Goal: Task Accomplishment & Management: Manage account settings

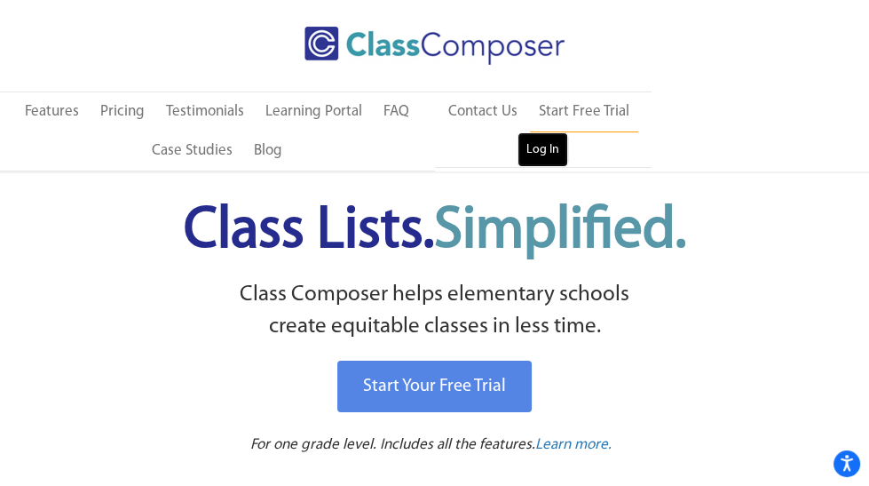
click at [537, 153] on link "Log In" at bounding box center [543, 150] width 51 height 36
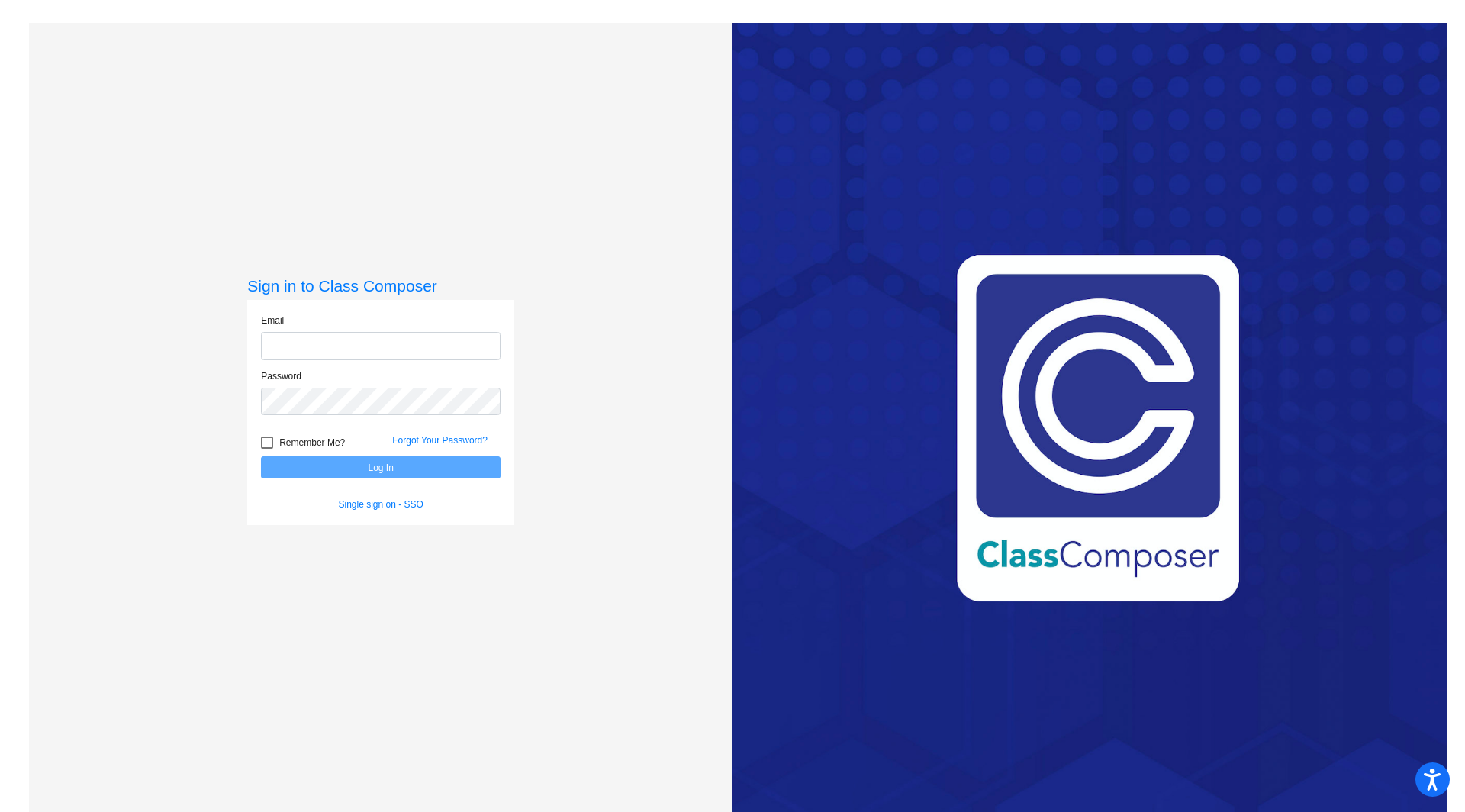
type input "[PERSON_NAME][EMAIL_ADDRESS][PERSON_NAME][DOMAIN_NAME]"
click at [294, 461] on button "Log In" at bounding box center [381, 467] width 240 height 22
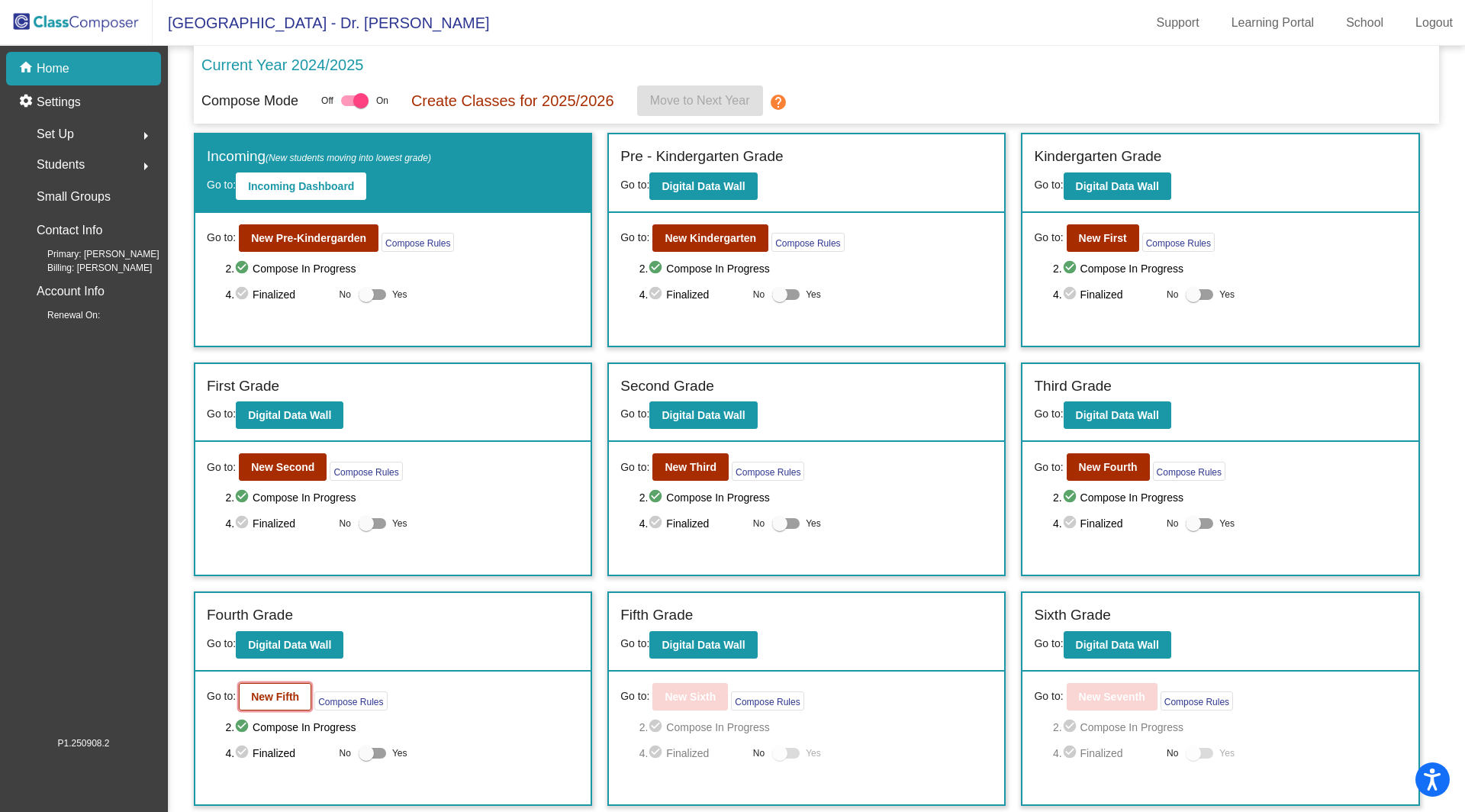
click at [270, 692] on b "New Fifth" at bounding box center [275, 697] width 48 height 12
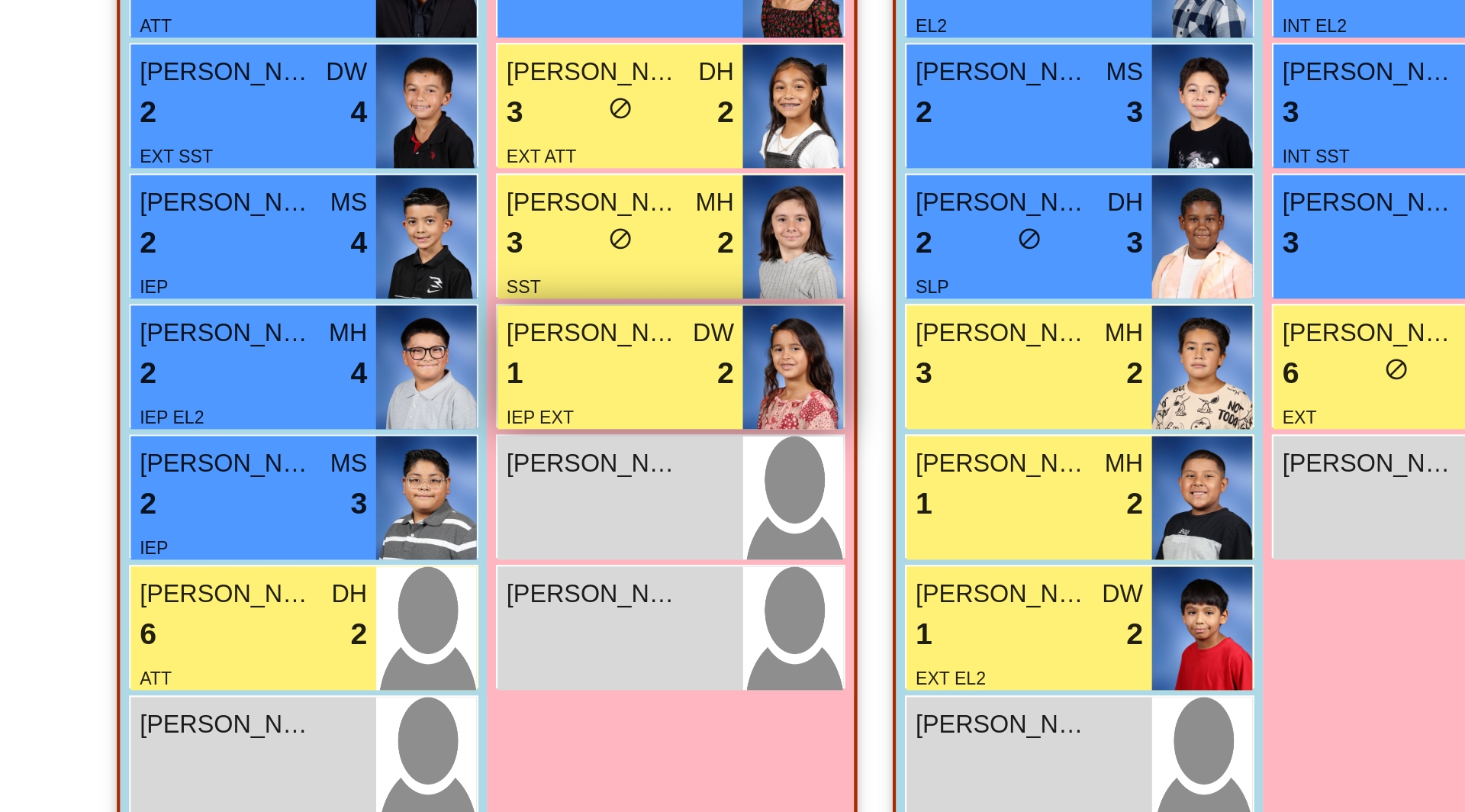
scroll to position [502, 0]
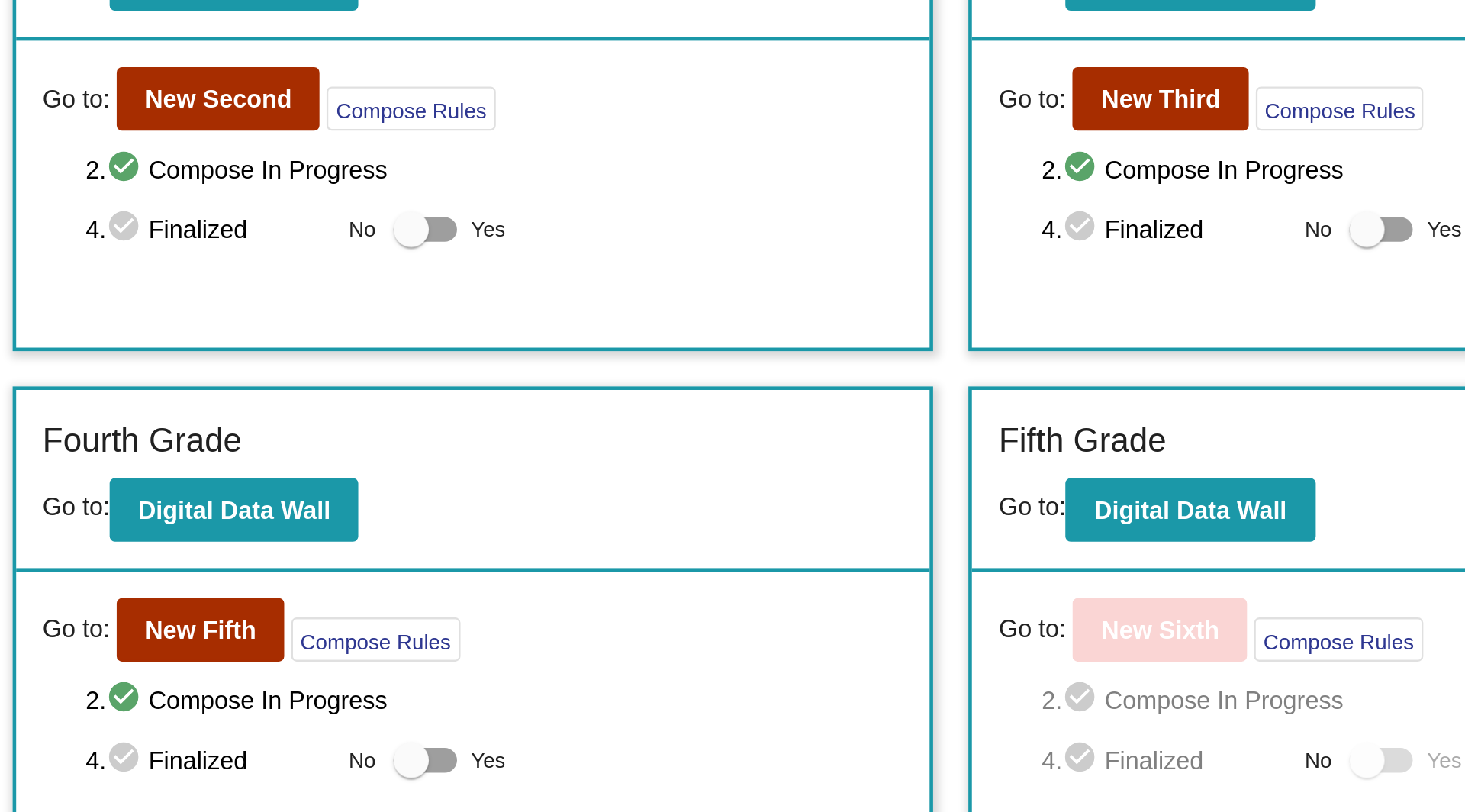
scroll to position [71, 0]
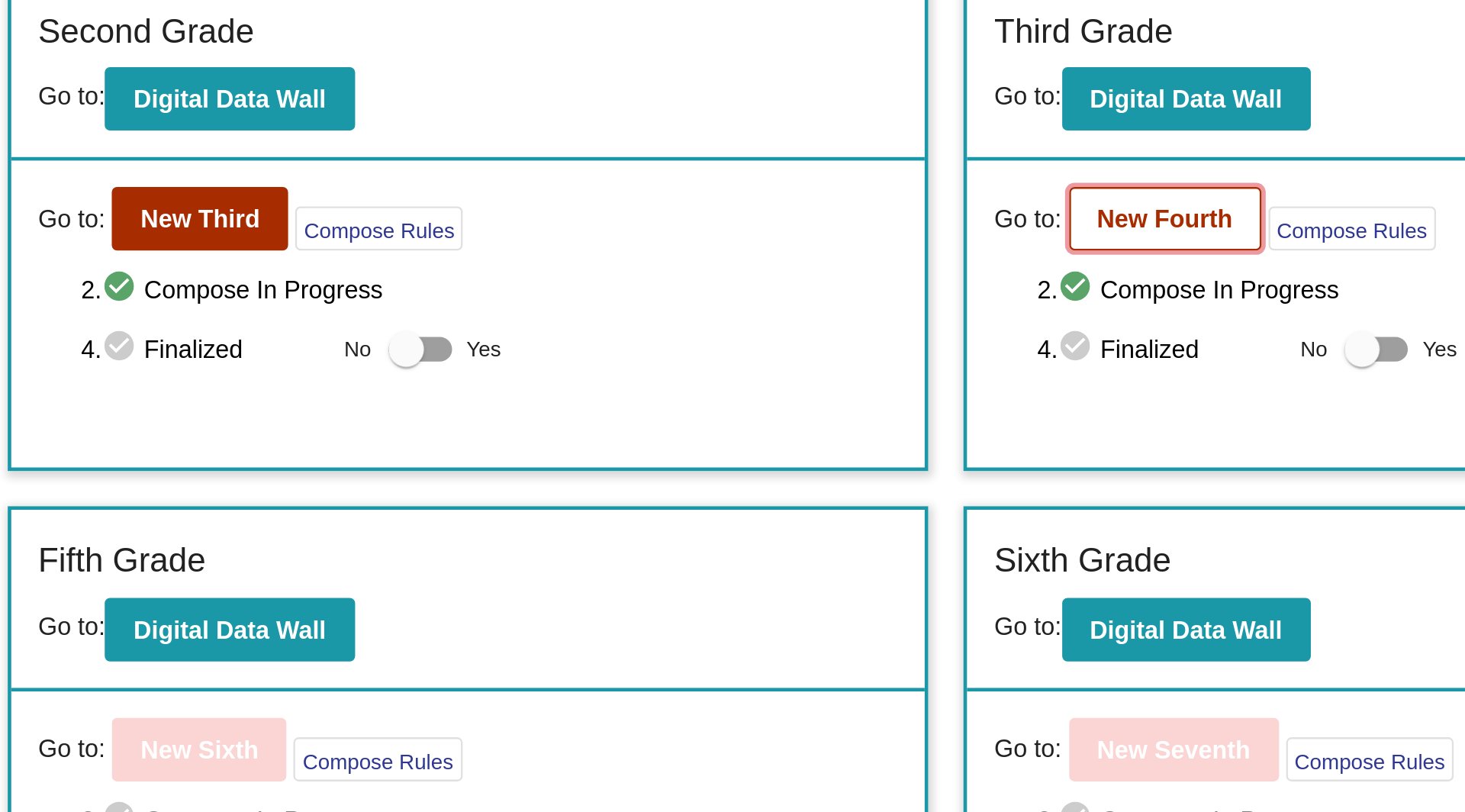
click at [1089, 390] on b "New Fourth" at bounding box center [1108, 396] width 58 height 12
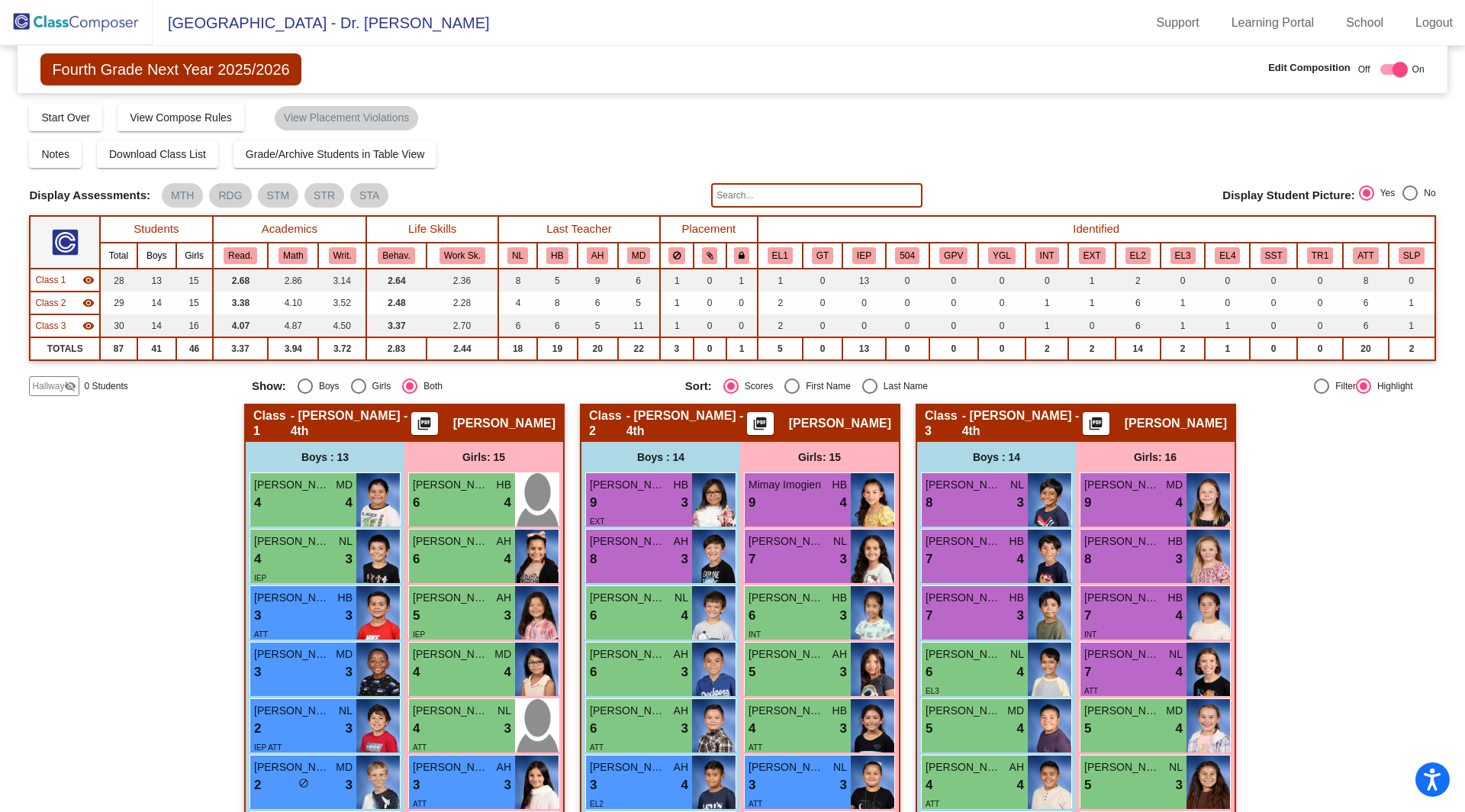
click at [83, 21] on img at bounding box center [76, 22] width 153 height 45
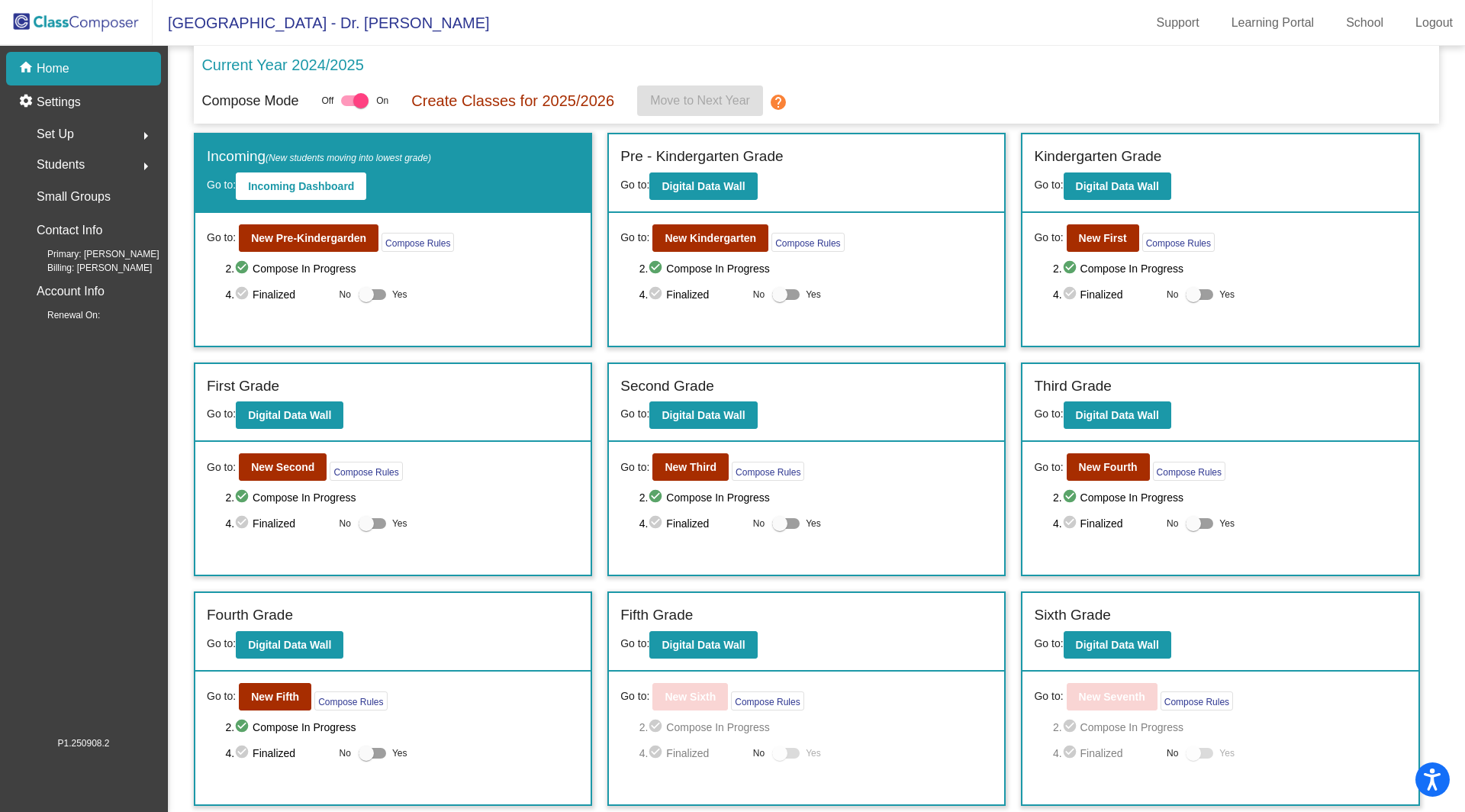
click at [64, 133] on span "Set Up" at bounding box center [56, 134] width 38 height 21
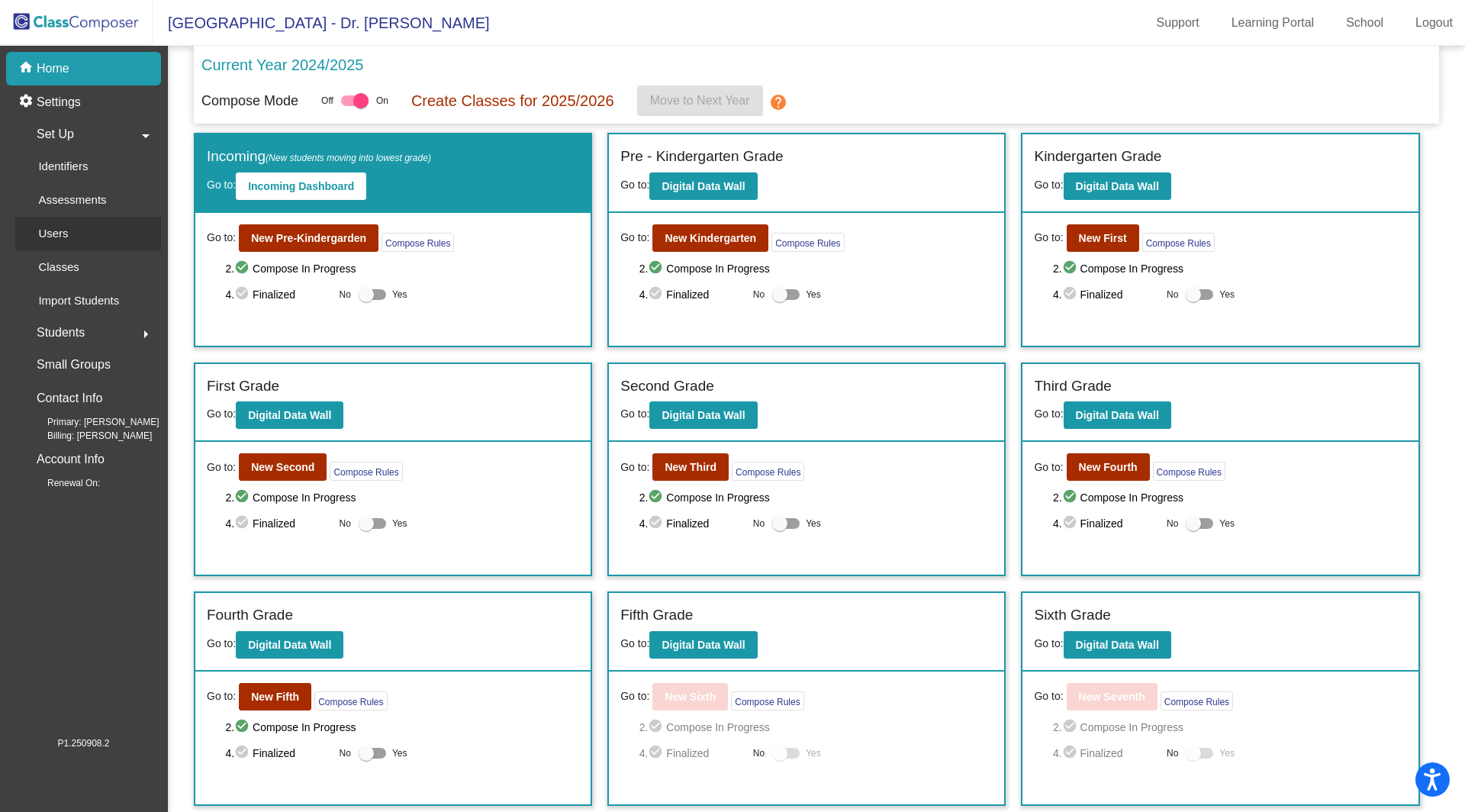
click at [46, 241] on p "Users" at bounding box center [52, 233] width 30 height 18
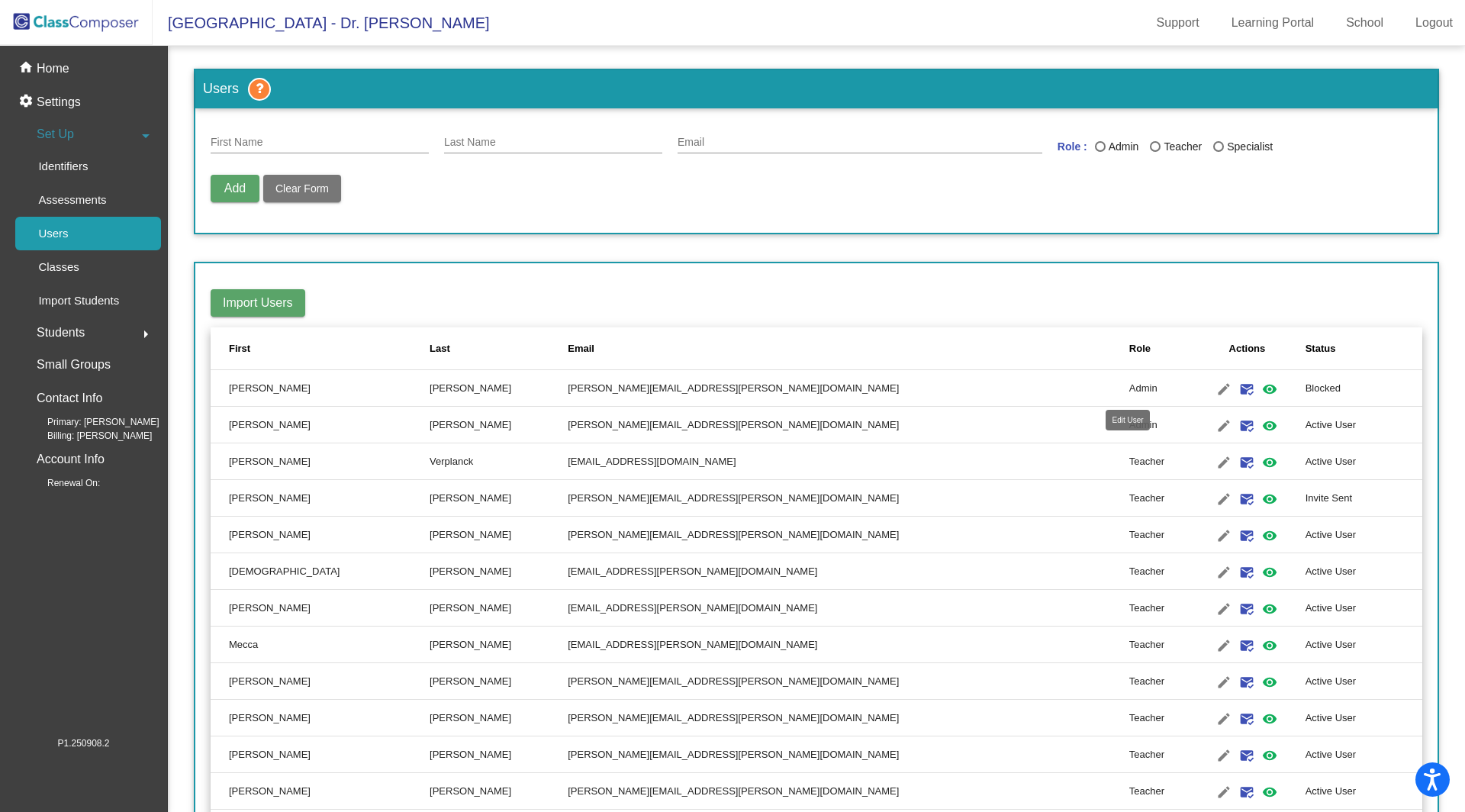
click at [1215, 388] on mat-icon "edit" at bounding box center [1224, 388] width 18 height 18
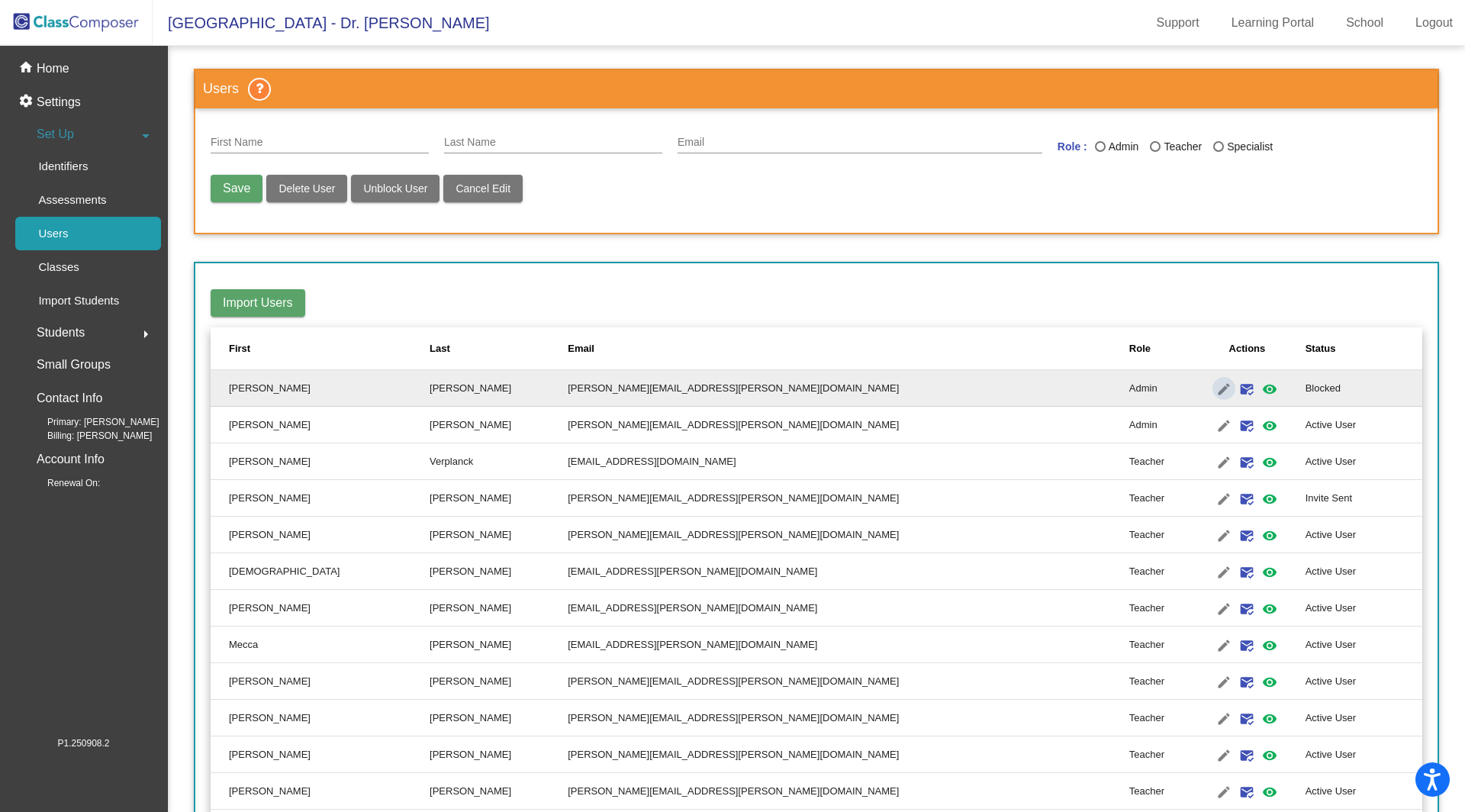
type input "[PERSON_NAME]"
type input "[PERSON_NAME][EMAIL_ADDRESS][PERSON_NAME][DOMAIN_NAME]"
radio input "true"
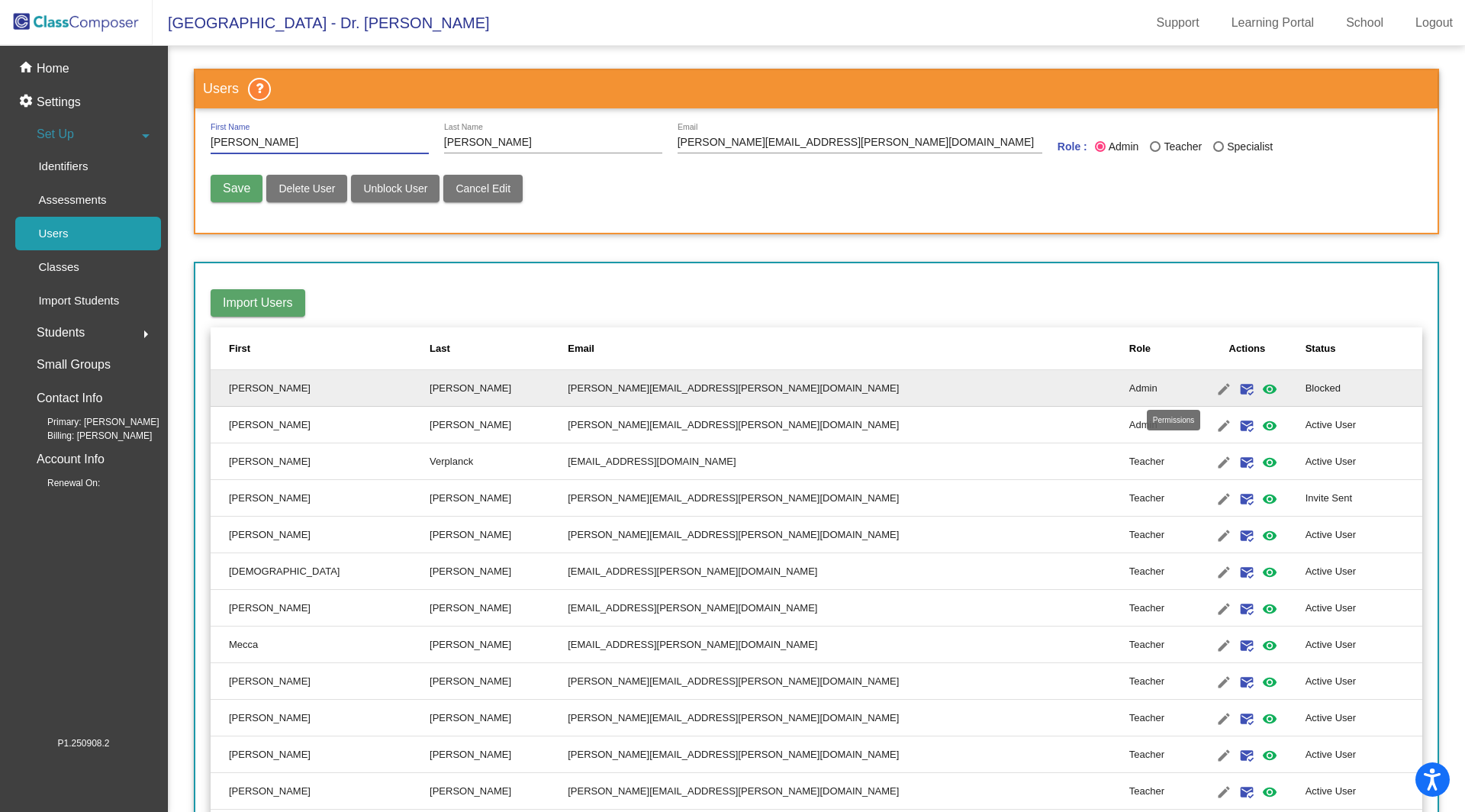
click at [1261, 386] on mat-icon "visibility" at bounding box center [1269, 388] width 18 height 18
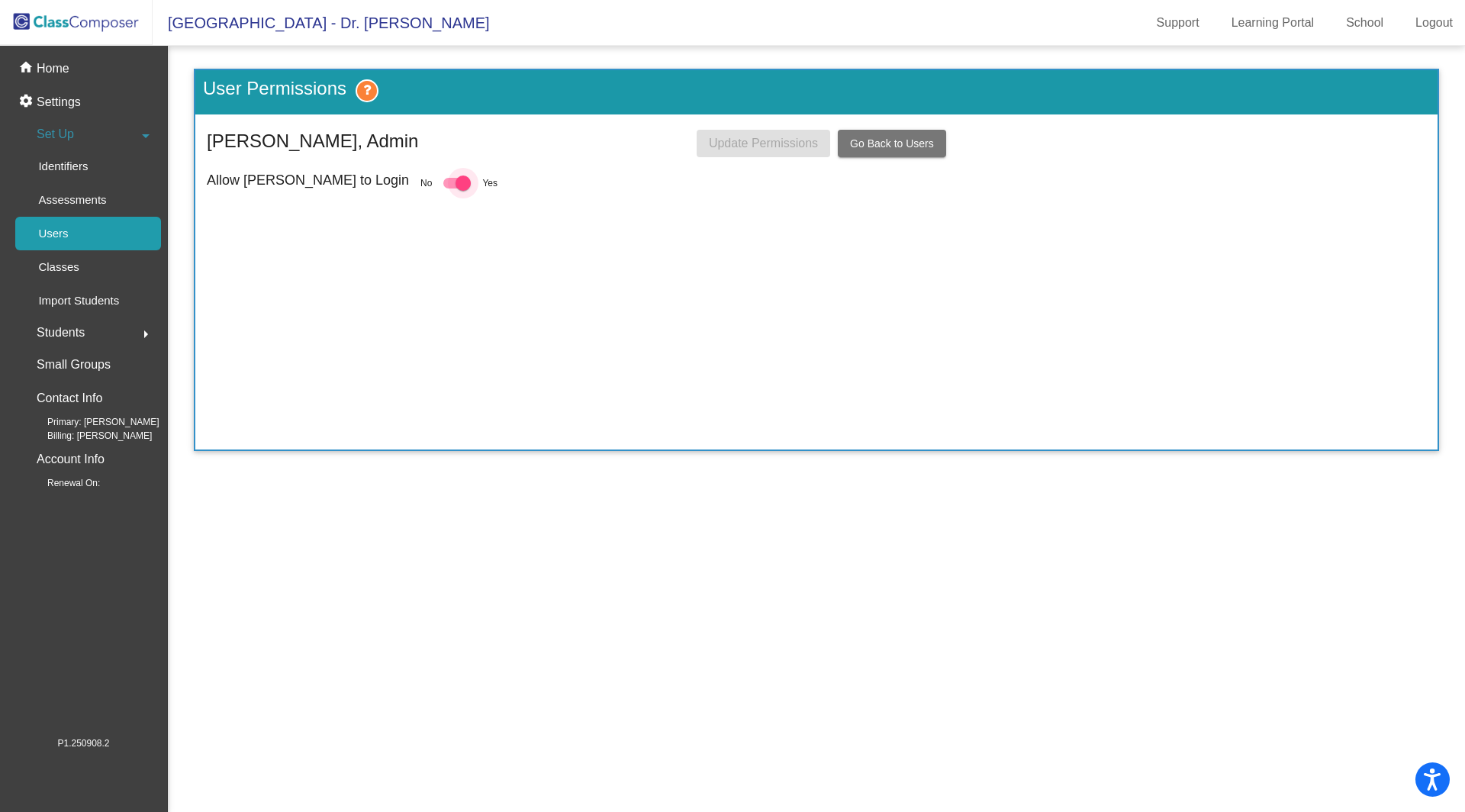
click at [455, 184] on div at bounding box center [463, 183] width 15 height 15
click at [450, 188] on input "checkbox" at bounding box center [450, 188] width 1 height 1
checkbox input "false"
click at [868, 143] on span "Go Back to Users" at bounding box center [892, 143] width 84 height 12
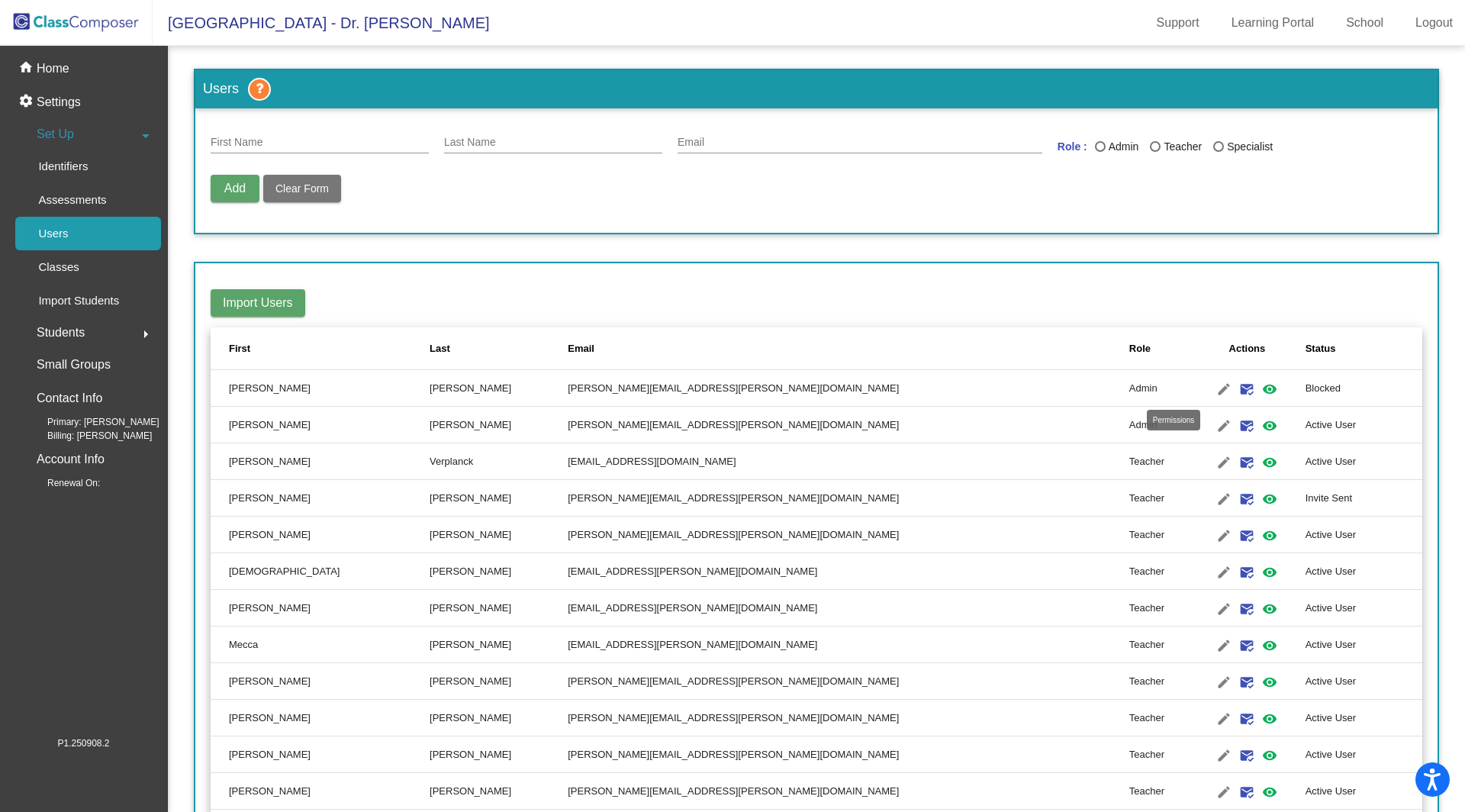
click at [1261, 386] on mat-icon "visibility" at bounding box center [1269, 388] width 18 height 18
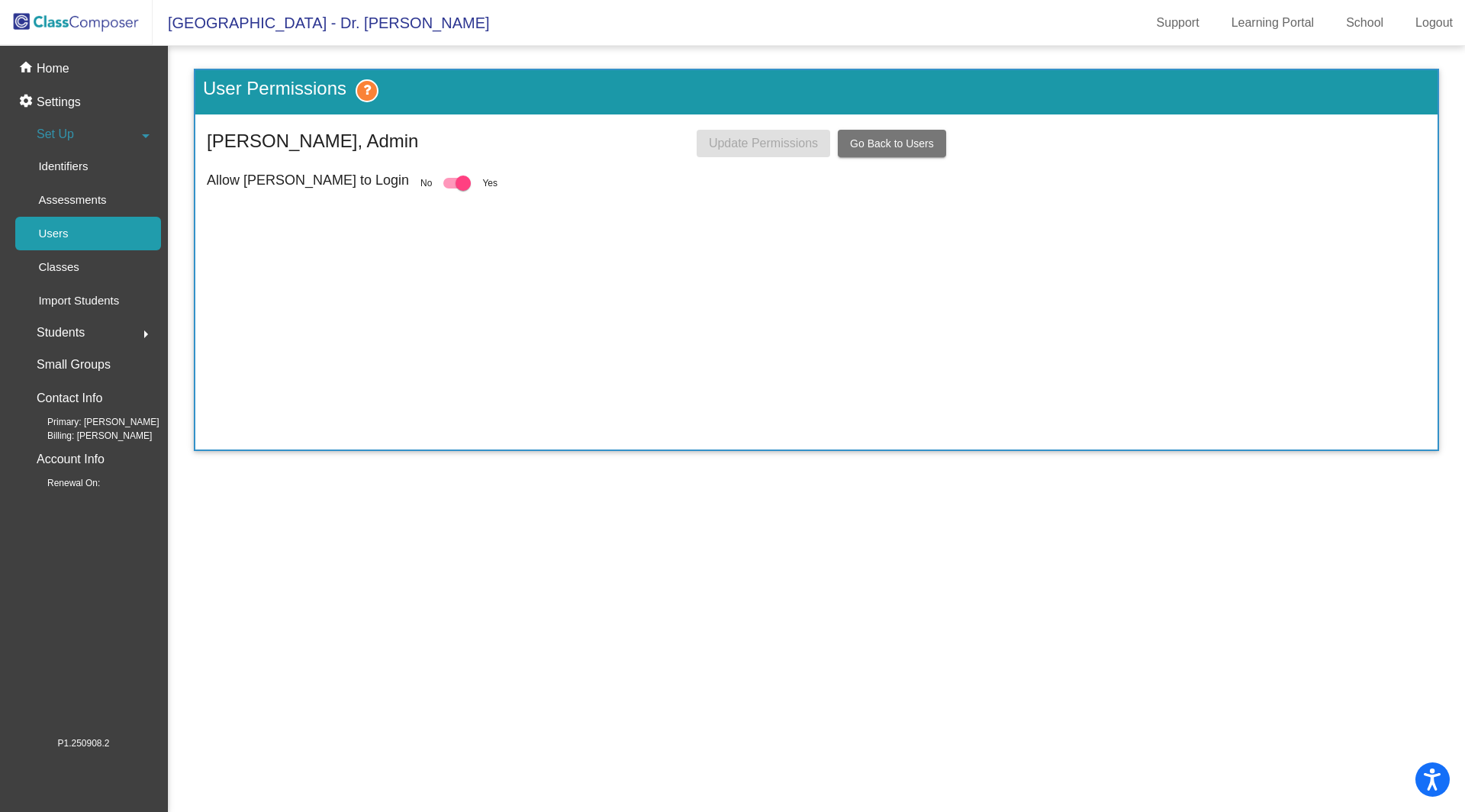
click at [455, 180] on div at bounding box center [463, 183] width 15 height 15
click at [450, 188] on input "checkbox" at bounding box center [450, 188] width 1 height 1
click at [443, 180] on div at bounding box center [457, 183] width 27 height 10
click at [450, 188] on input "checkbox" at bounding box center [450, 188] width 1 height 1
checkbox input "true"
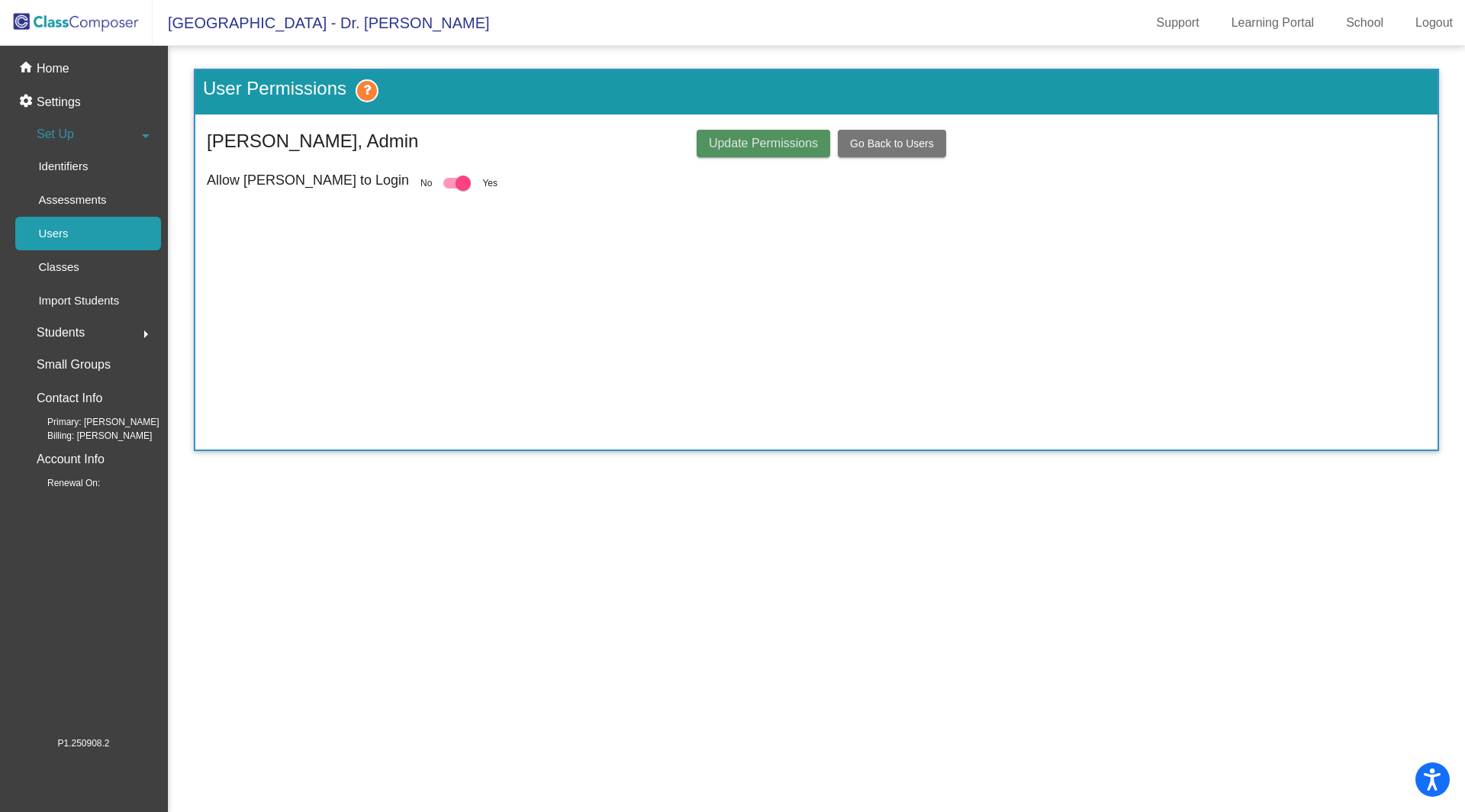
click at [754, 133] on button "Update Permissions" at bounding box center [763, 143] width 133 height 27
